Goal: Find specific page/section: Find specific page/section

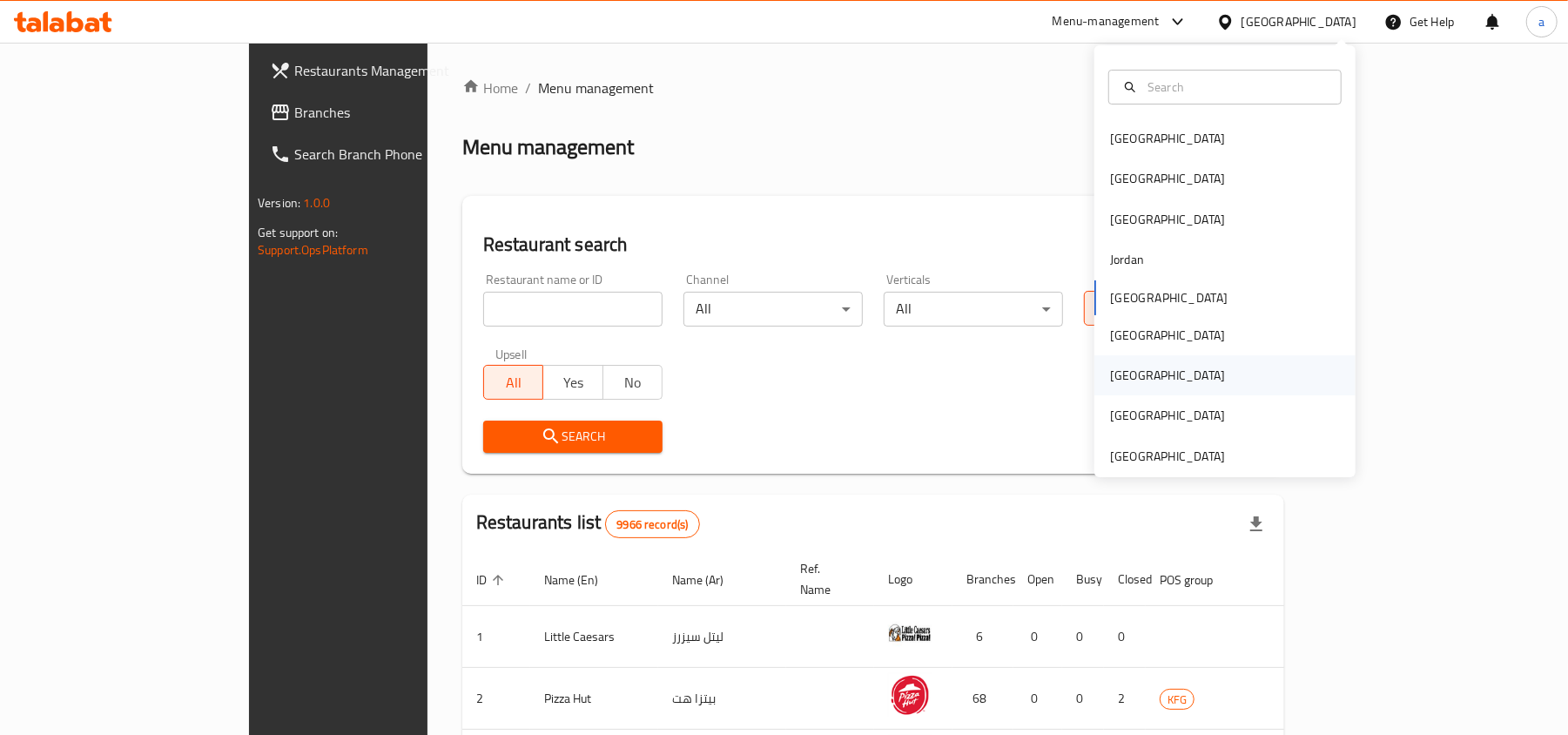
click at [1126, 383] on div "[GEOGRAPHIC_DATA]" at bounding box center [1168, 375] width 143 height 40
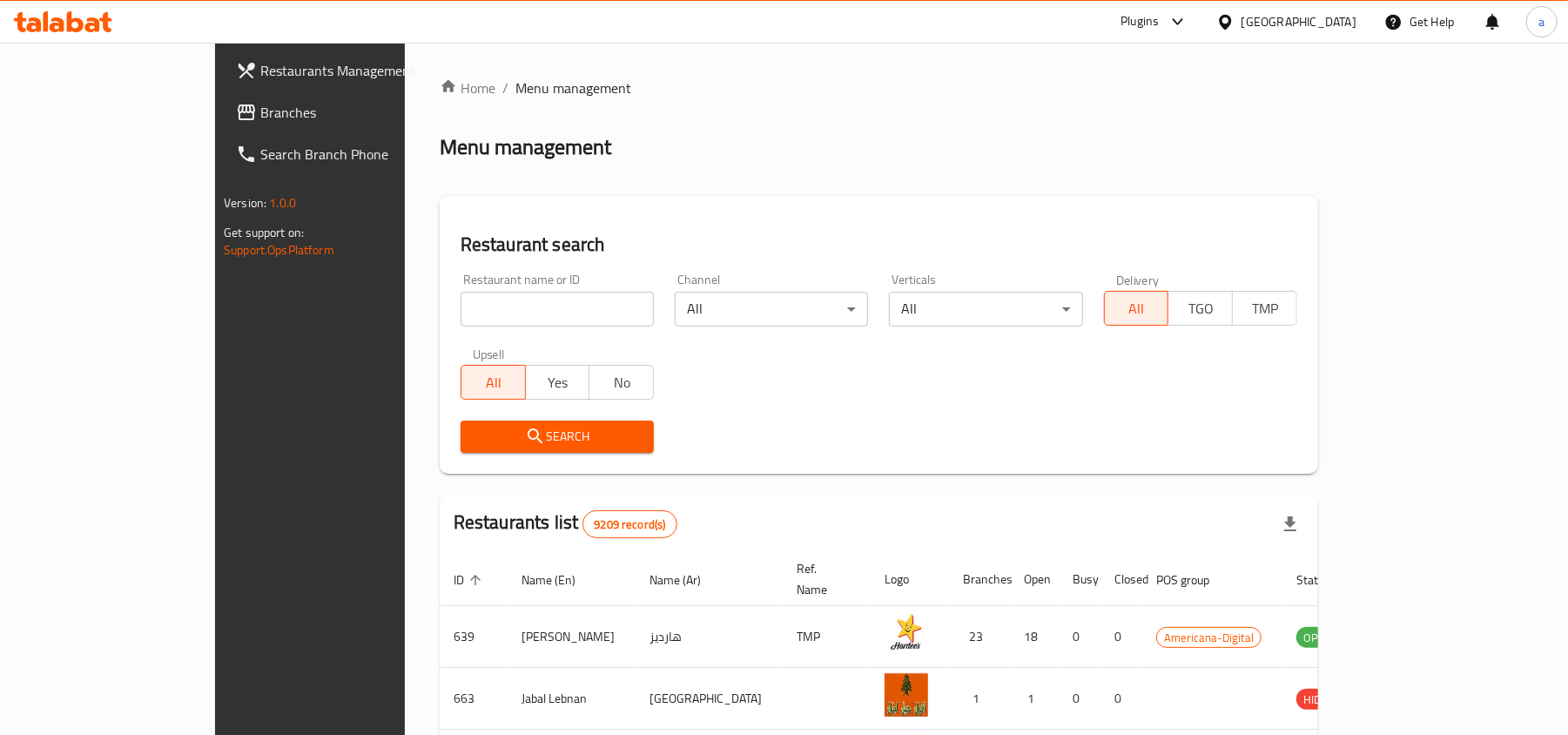
drag, startPoint x: 78, startPoint y: 139, endPoint x: 86, endPoint y: 130, distance: 12.0
click at [222, 139] on link "Search Branch Phone" at bounding box center [349, 154] width 255 height 41
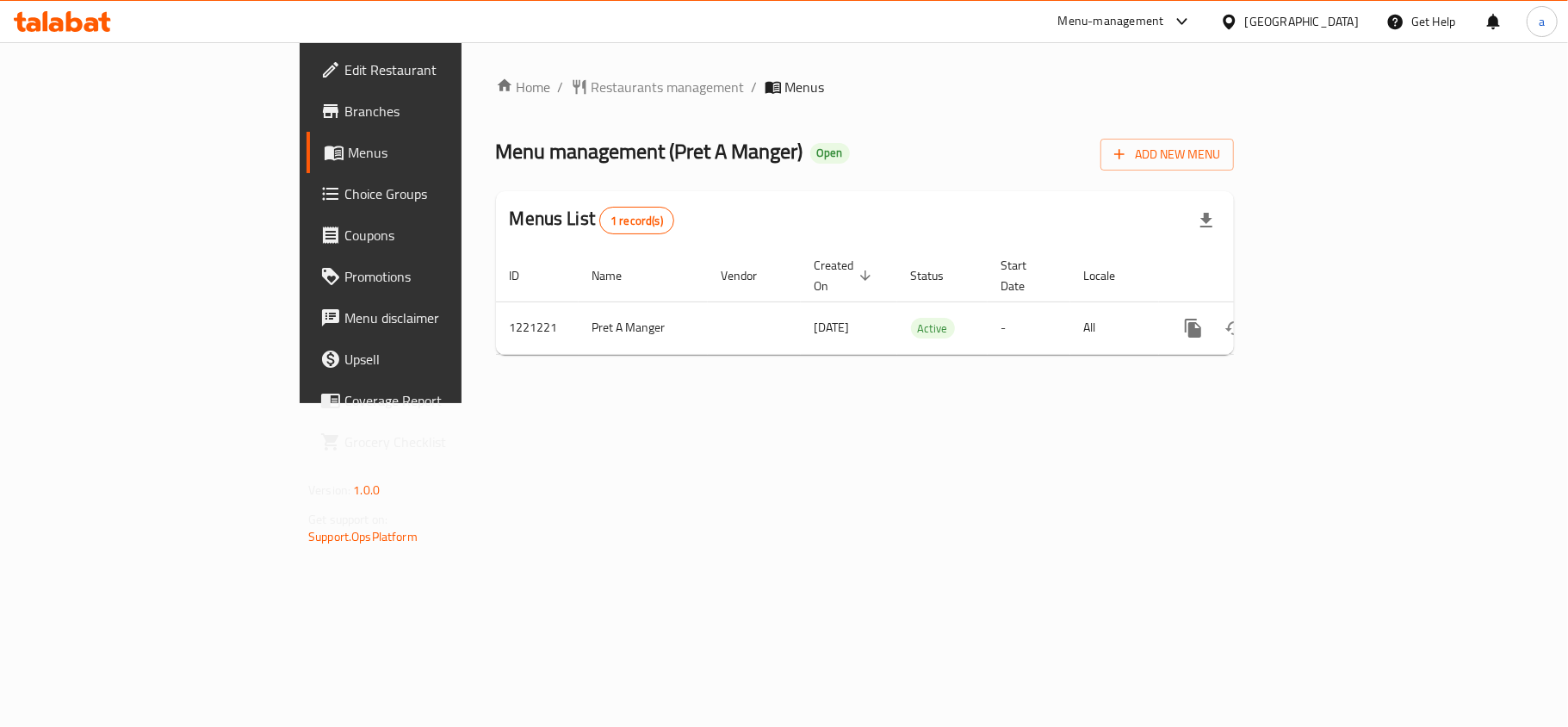
drag, startPoint x: 1337, startPoint y: 15, endPoint x: 1325, endPoint y: 29, distance: 18.4
click at [1337, 15] on div "[GEOGRAPHIC_DATA]" at bounding box center [1302, 22] width 113 height 19
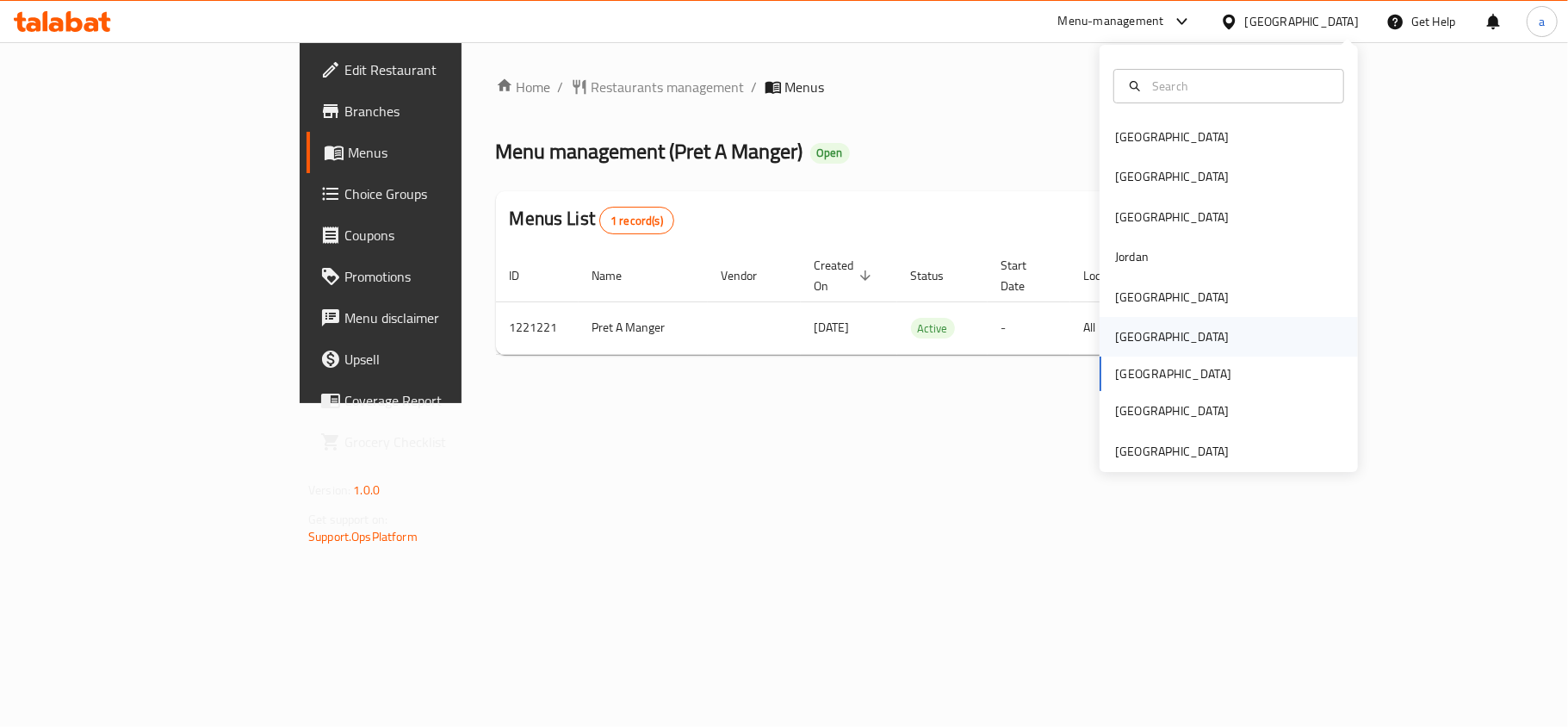
click at [1172, 327] on div "[GEOGRAPHIC_DATA]" at bounding box center [1229, 336] width 258 height 39
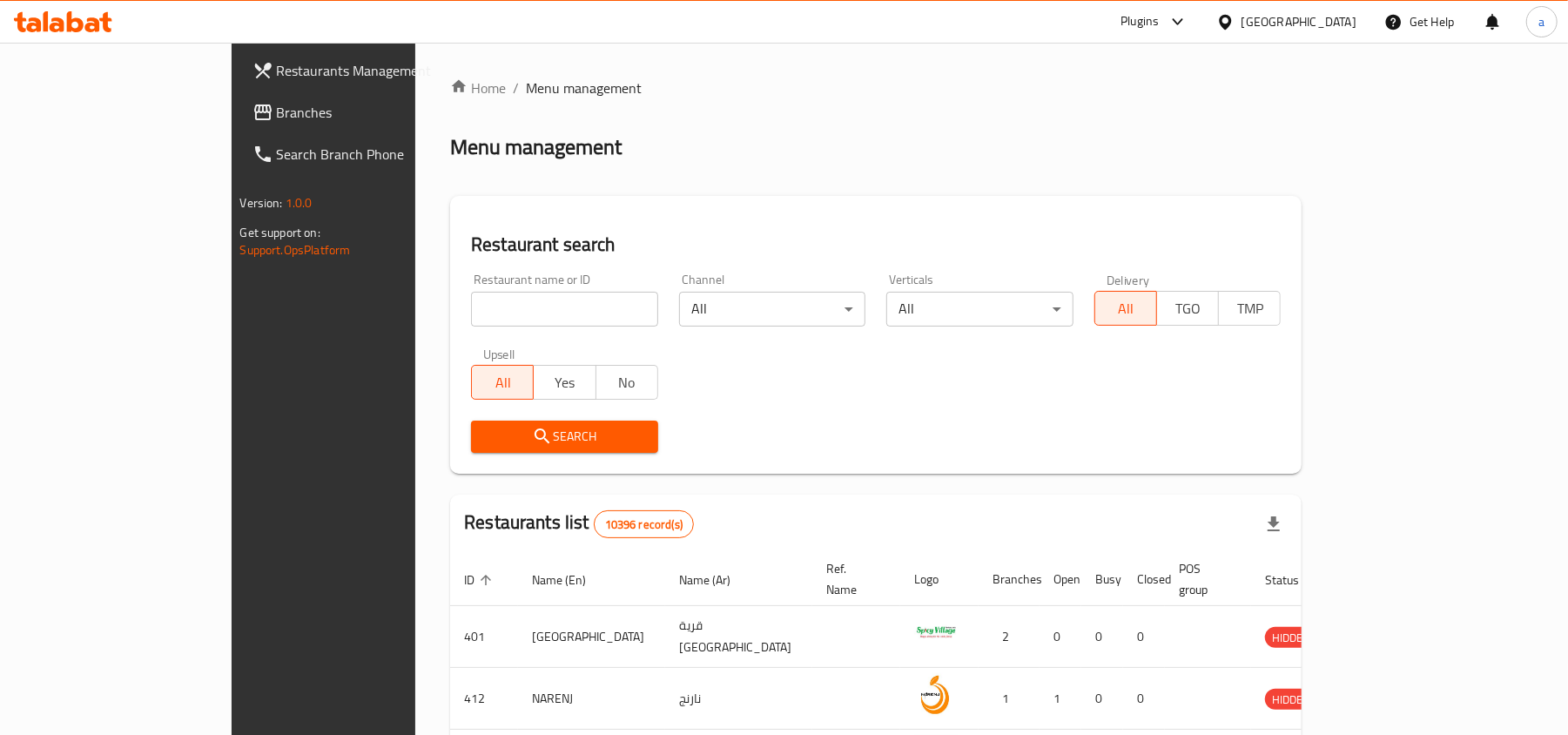
click at [277, 119] on span "Branches" at bounding box center [378, 112] width 203 height 21
